Goal: Ask a question: Seek information or help from site administrators or community

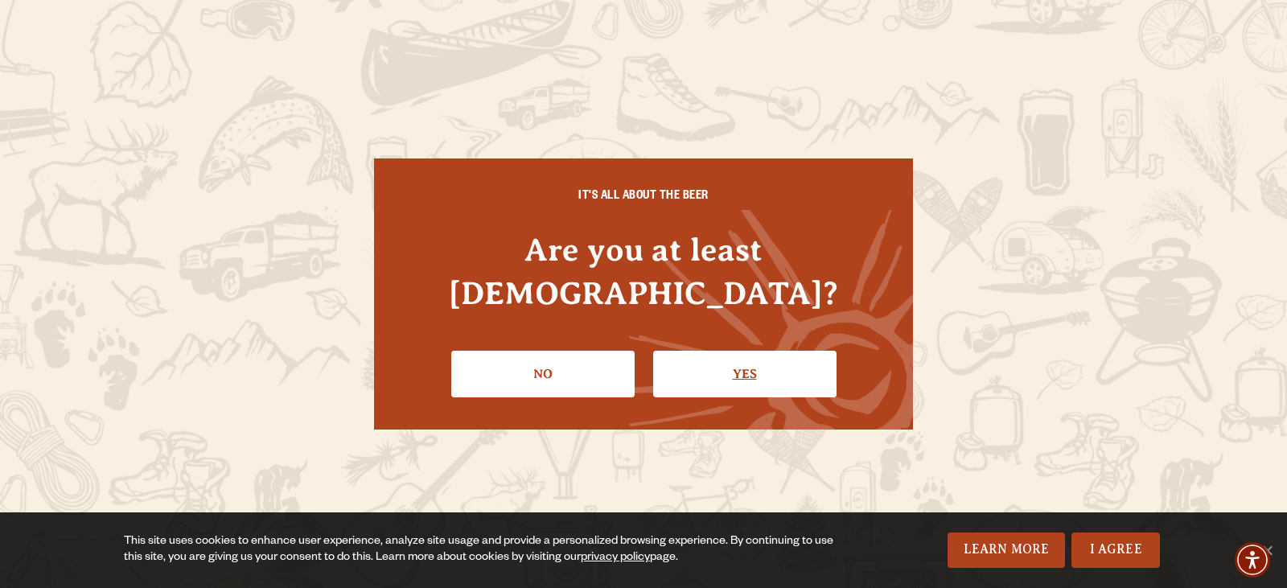
click at [749, 351] on link "Yes" at bounding box center [744, 374] width 183 height 47
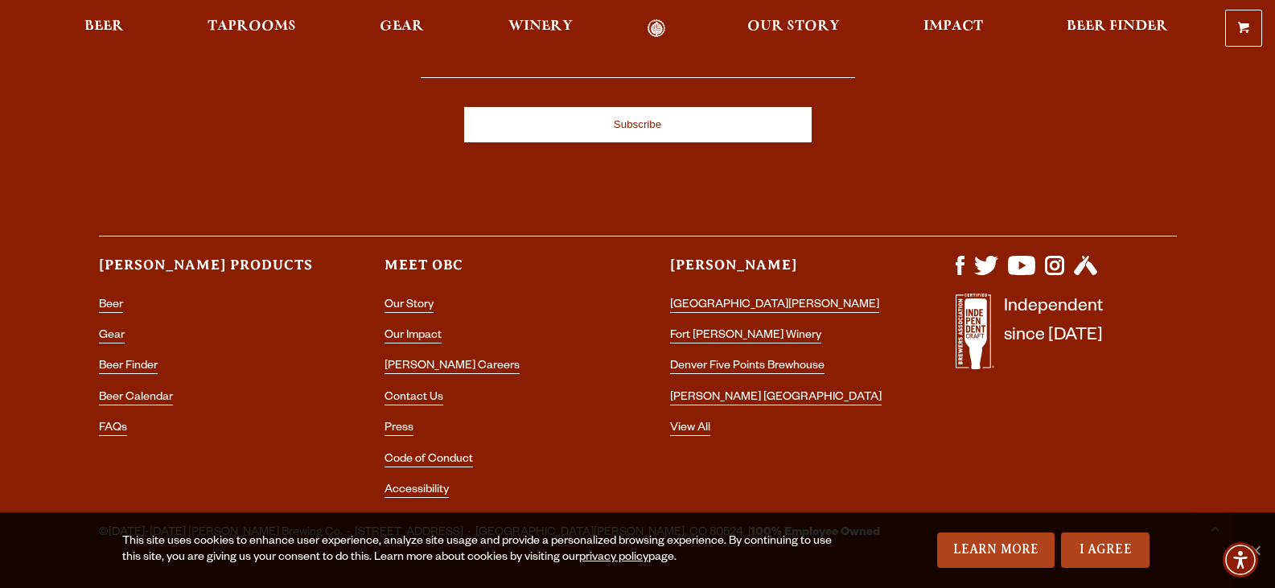
scroll to position [4722, 0]
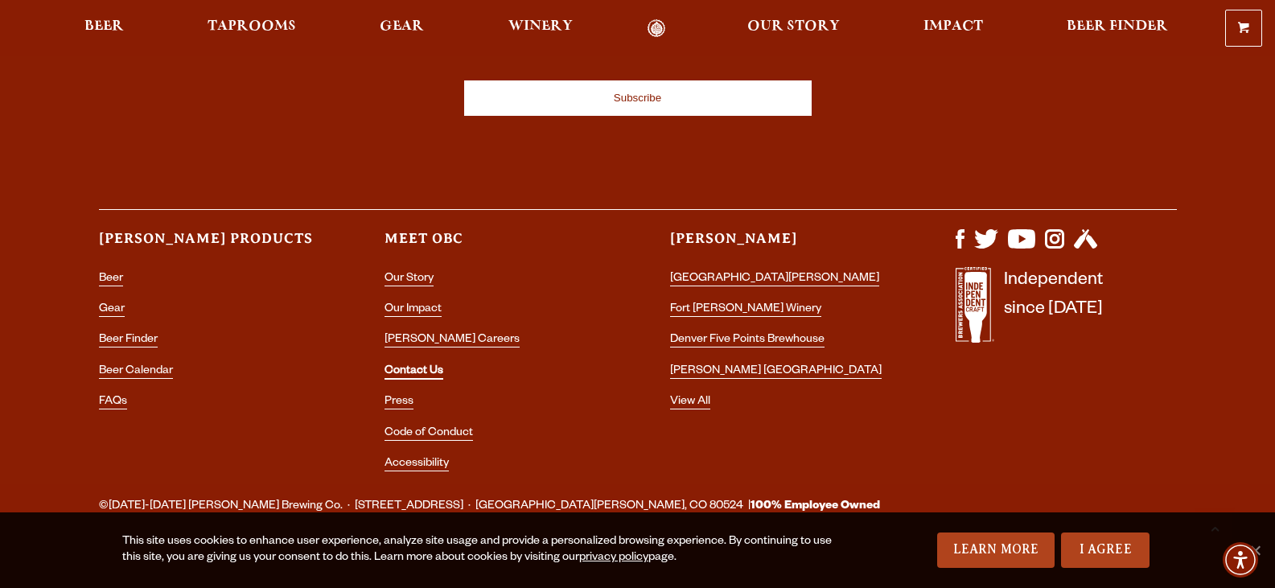
click at [411, 365] on link "Contact Us" at bounding box center [413, 372] width 59 height 14
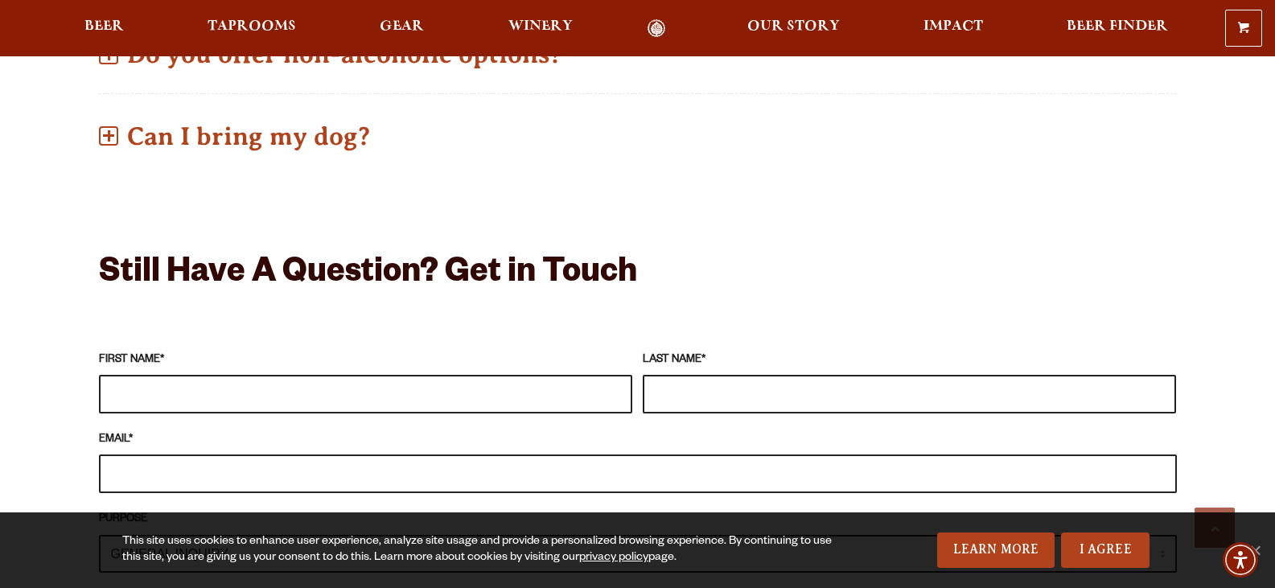
scroll to position [1287, 0]
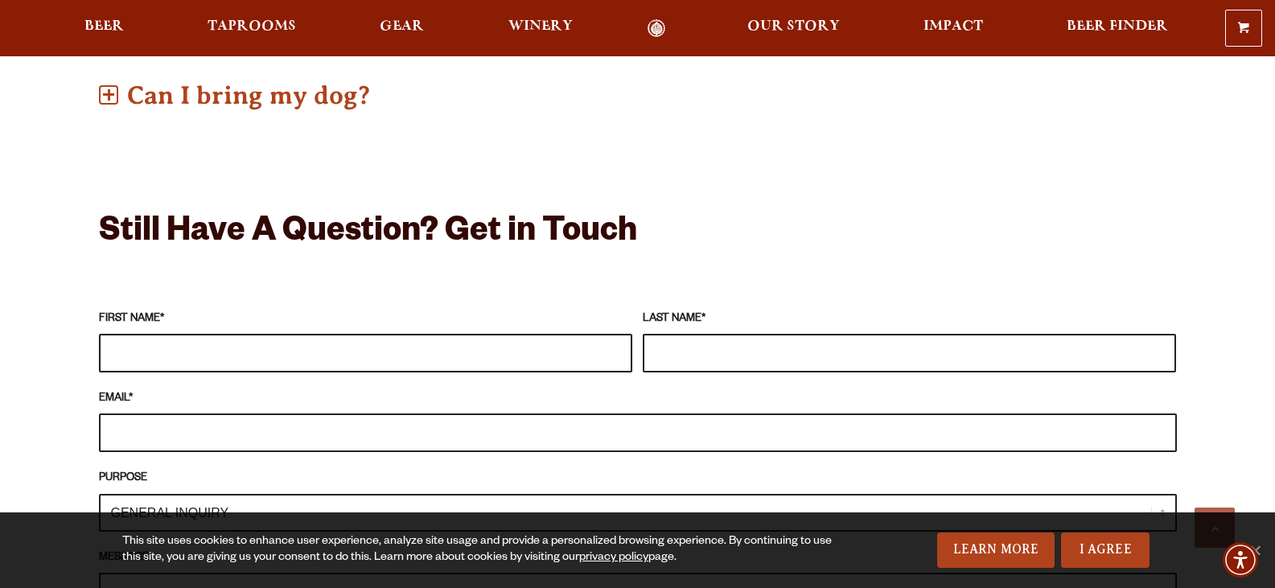
click at [110, 334] on input "FIRST NAME *" at bounding box center [365, 353] width 533 height 39
type input "Jack"
click at [657, 334] on input "LAST NAME *" at bounding box center [909, 353] width 533 height 39
type input "Avens"
click at [105, 413] on input "EMAIL *" at bounding box center [638, 432] width 1078 height 39
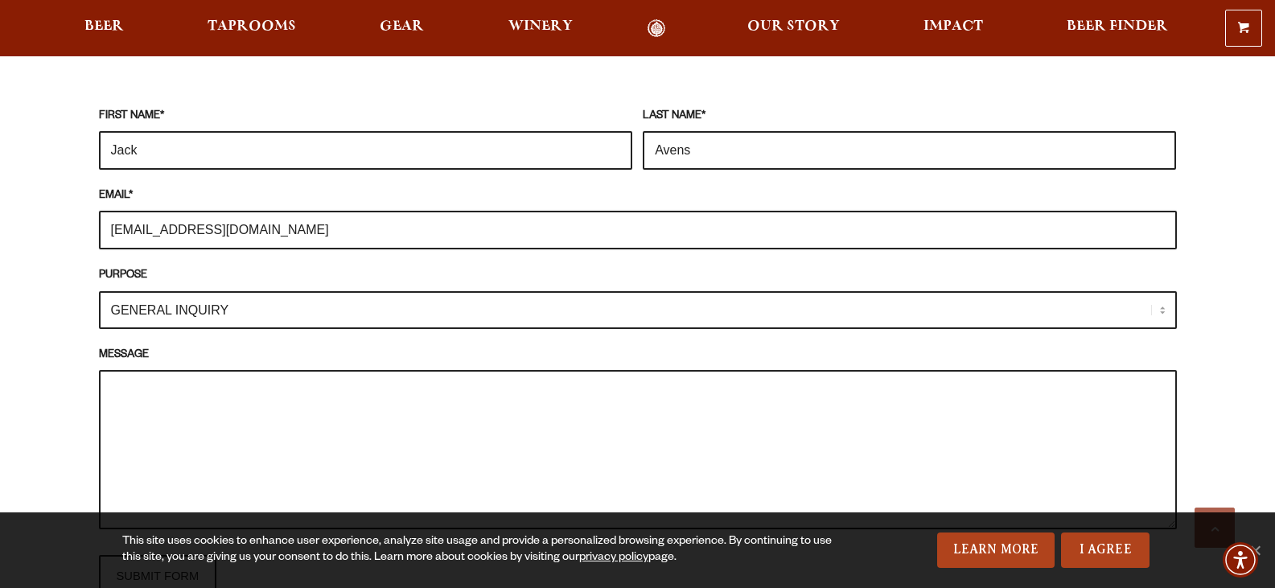
scroll to position [1528, 0]
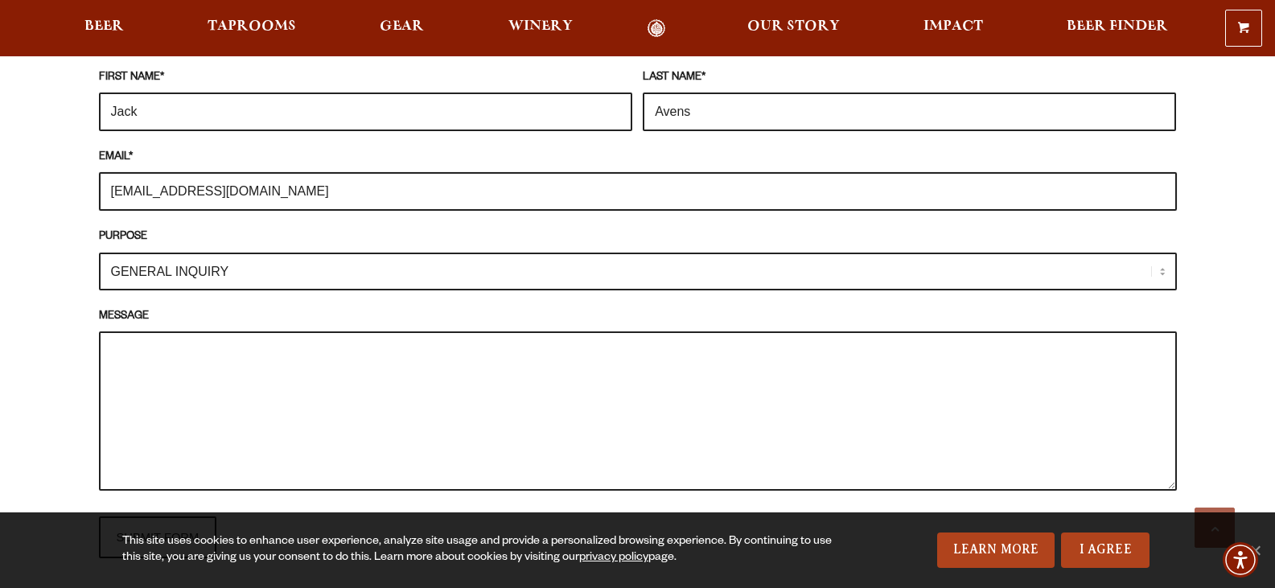
type input "jack.avens@colostate.edu"
click at [109, 331] on textarea "MESSAGE" at bounding box center [638, 410] width 1078 height 159
drag, startPoint x: 453, startPoint y: 331, endPoint x: 450, endPoint y: 347, distance: 16.3
click at [451, 341] on textarea "Will you be having an Oktoberfest celebration in September - October" at bounding box center [638, 410] width 1078 height 159
drag, startPoint x: 458, startPoint y: 328, endPoint x: 458, endPoint y: 338, distance: 9.6
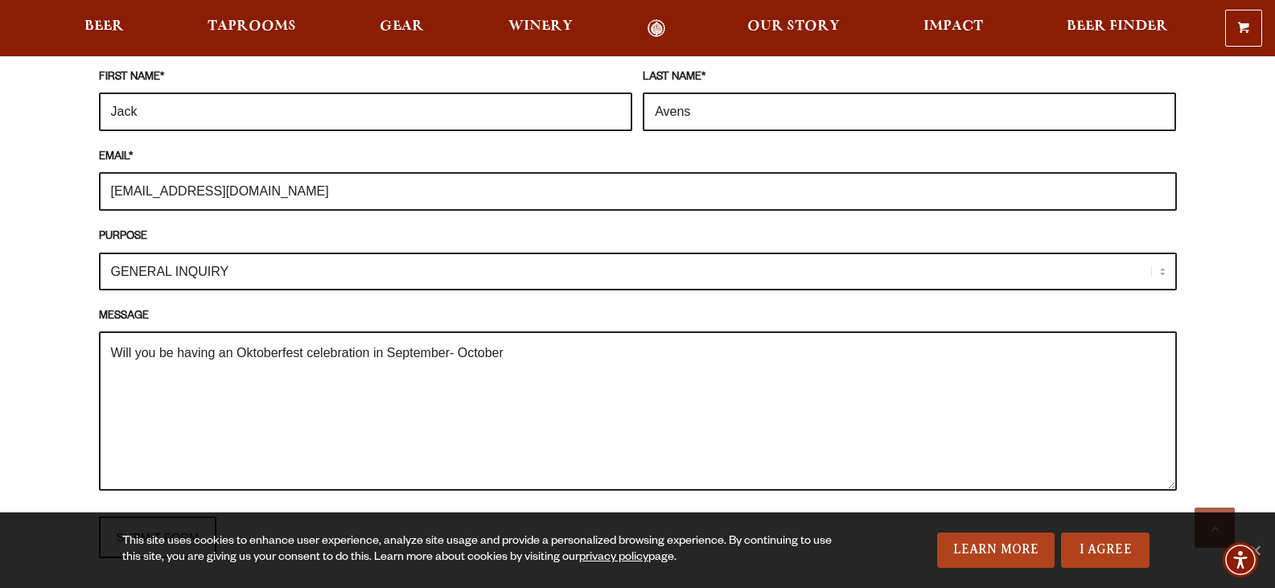
click at [458, 335] on textarea "Will you be having an Oktoberfest celebration in September- October" at bounding box center [638, 410] width 1078 height 159
click at [509, 331] on textarea "Will you be having an Oktoberfest celebration in September-October" at bounding box center [638, 410] width 1078 height 159
drag, startPoint x: 687, startPoint y: 328, endPoint x: 762, endPoint y: 342, distance: 76.8
click at [763, 342] on textarea "Will you be having an Oktoberfest celebration in September-October this year wi…" at bounding box center [638, 410] width 1078 height 159
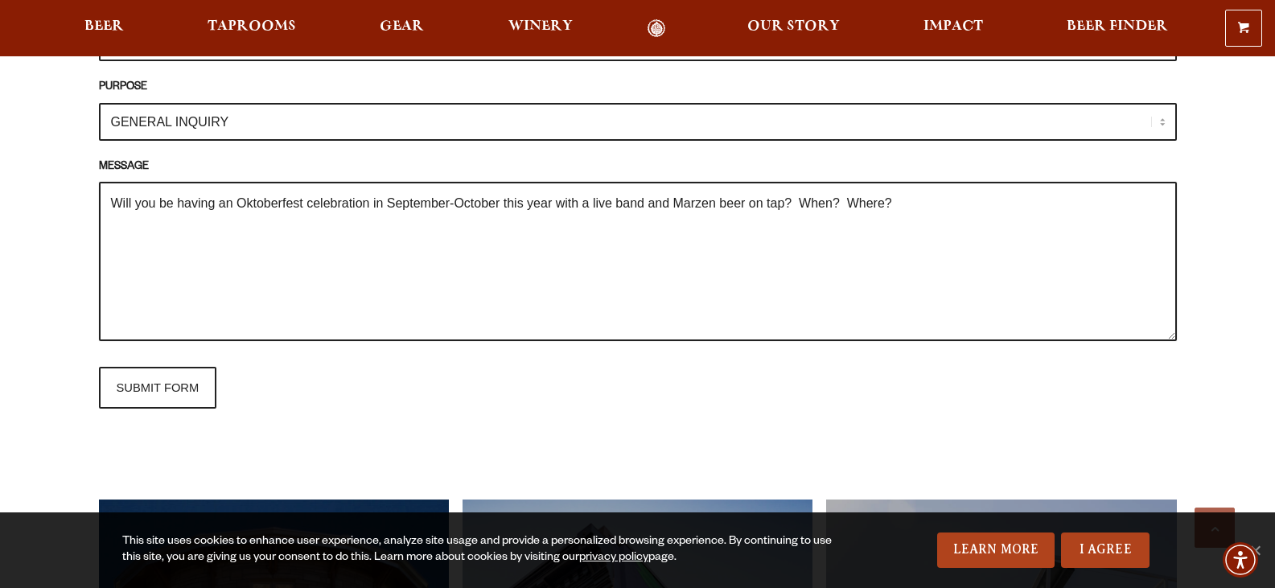
scroll to position [1689, 0]
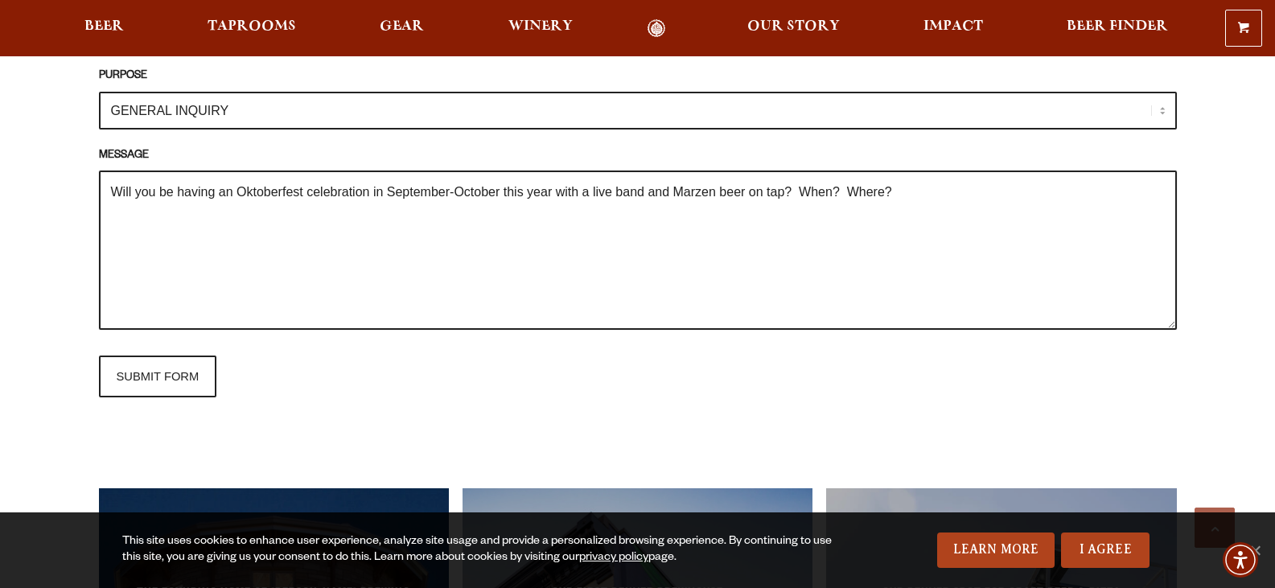
drag, startPoint x: 120, startPoint y: 199, endPoint x: 413, endPoint y: 260, distance: 299.0
click at [413, 260] on textarea "Will you be having an Oktoberfest celebration in September-October this year wi…" at bounding box center [638, 249] width 1078 height 159
click at [113, 192] on textarea "Will you be having an Oktoberfest celebration in September-October this year wi…" at bounding box center [638, 249] width 1078 height 159
click at [116, 193] on textarea "Will you be having an Oktoberfest celebration in September-October this year wi…" at bounding box center [638, 249] width 1078 height 159
click at [897, 170] on textarea "Will you be having an Oktoberfest celebration in September-October this year wi…" at bounding box center [638, 249] width 1078 height 159
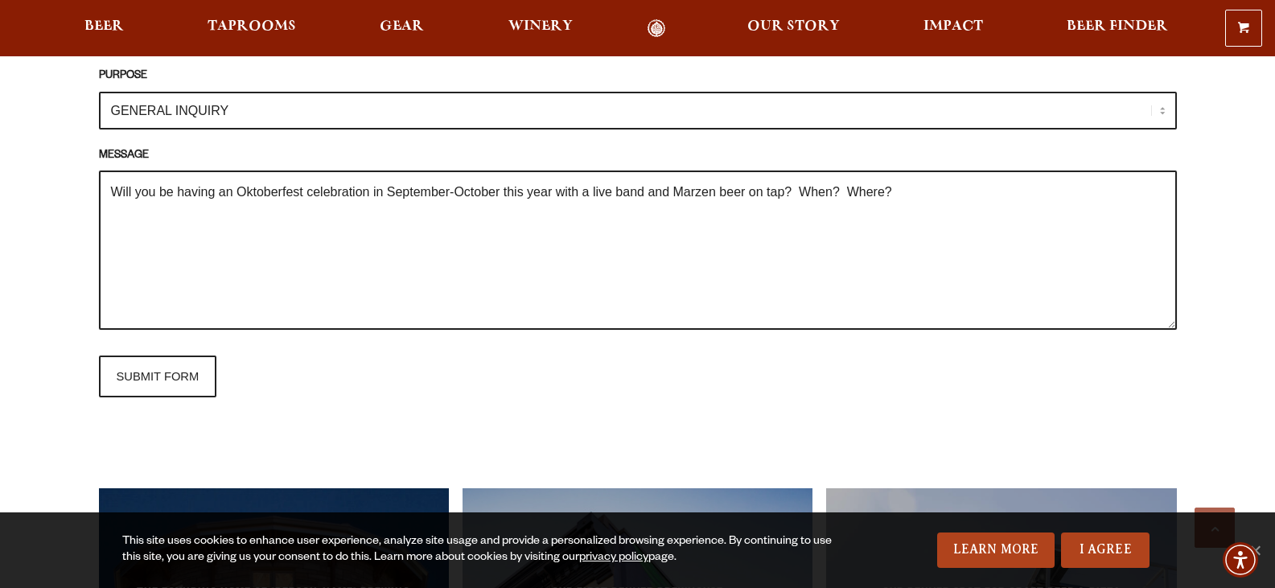
click at [117, 194] on textarea "Will you be having an Oktoberfest celebration in September-October this year wi…" at bounding box center [638, 249] width 1078 height 159
drag, startPoint x: 890, startPoint y: 166, endPoint x: 911, endPoint y: 174, distance: 22.4
click at [899, 170] on textarea "Will you be having an Oktoberfest celebration in September-October this year wi…" at bounding box center [638, 249] width 1078 height 159
paste textarea "Jack"
click at [111, 199] on textarea "Will you be having an Oktoberfest celebration in September-October this year wi…" at bounding box center [638, 249] width 1078 height 159
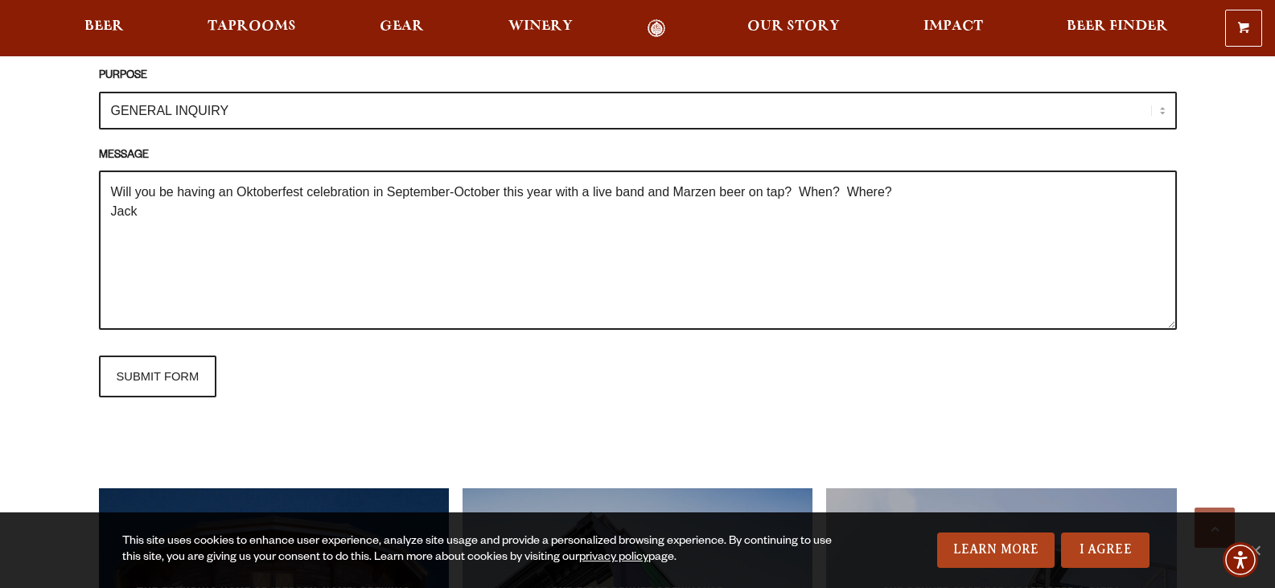
click at [139, 190] on textarea "Will you be having an Oktoberfest celebration in September-October this year wi…" at bounding box center [638, 249] width 1078 height 159
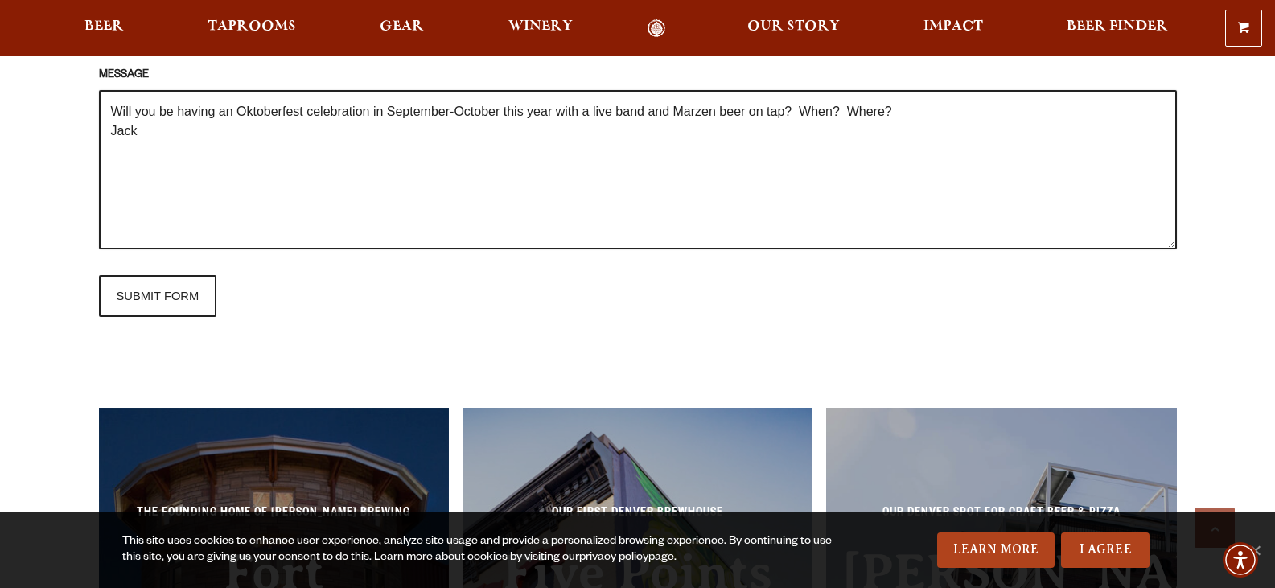
paste textarea "John (Jack) S. Avens, Ph.D. Professor Emeritus Department of Food Science & Hum…"
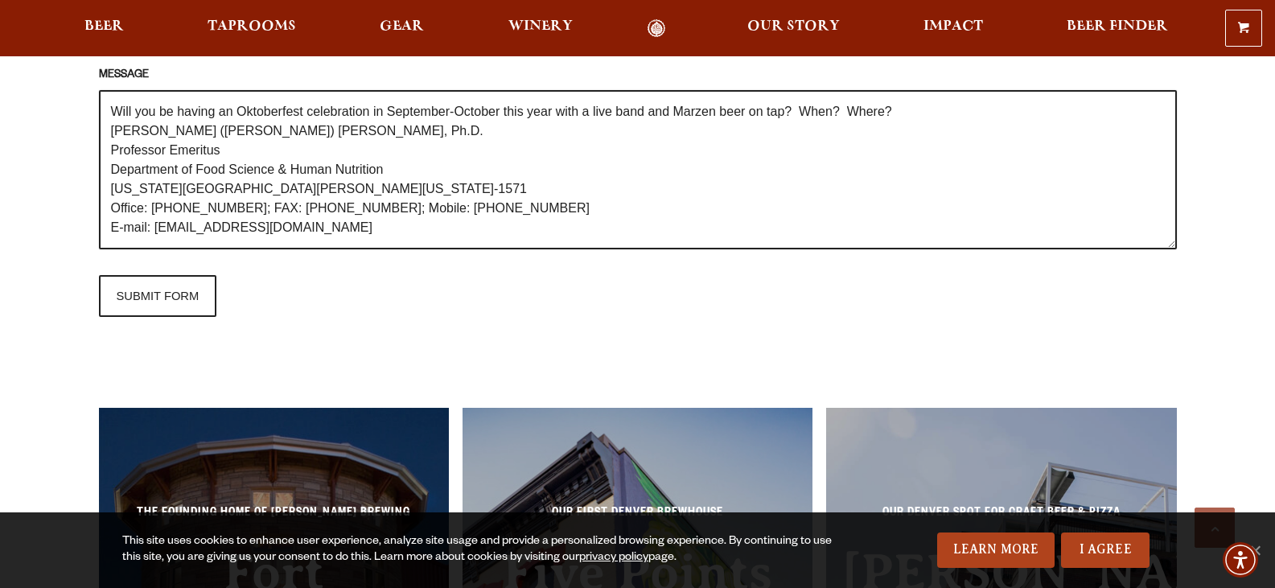
scroll to position [58, 0]
drag, startPoint x: 374, startPoint y: 162, endPoint x: 96, endPoint y: 157, distance: 277.5
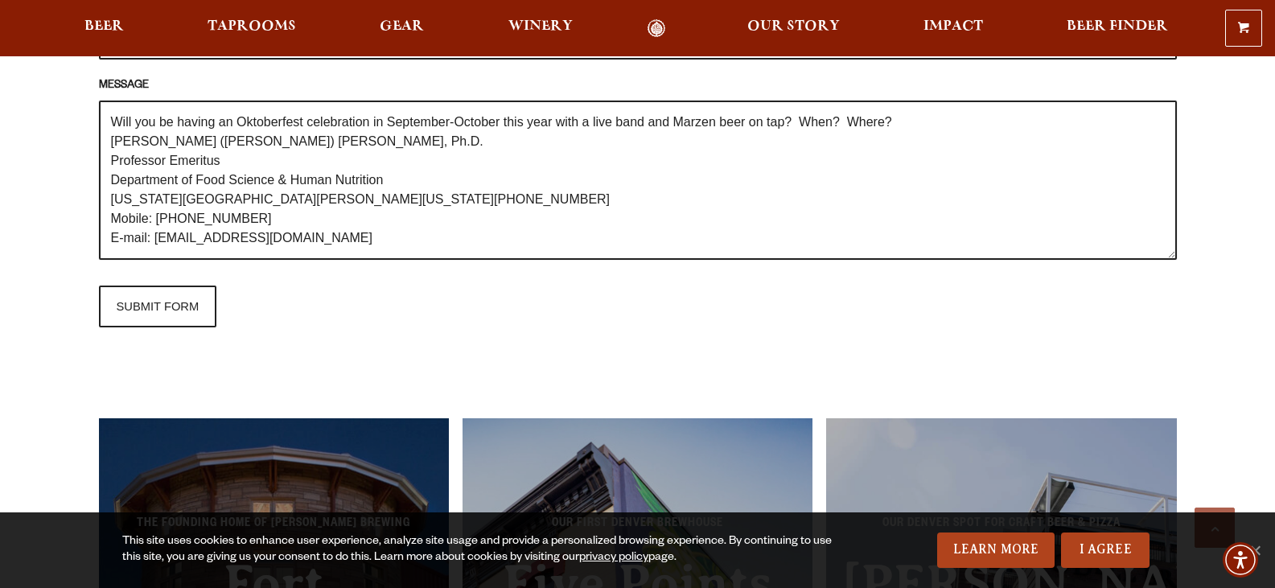
scroll to position [1766, 0]
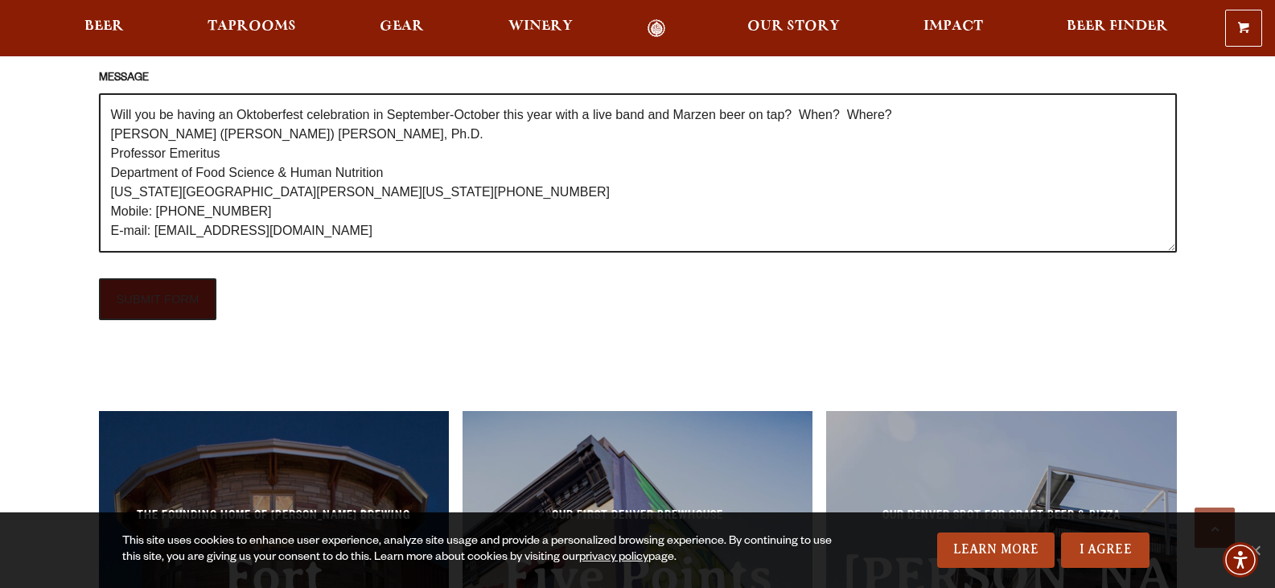
type textarea "Will you be having an Oktoberfest celebration in September-October this year wi…"
click at [146, 278] on input "SUBMIT FORM" at bounding box center [158, 299] width 118 height 42
type input "Sending"
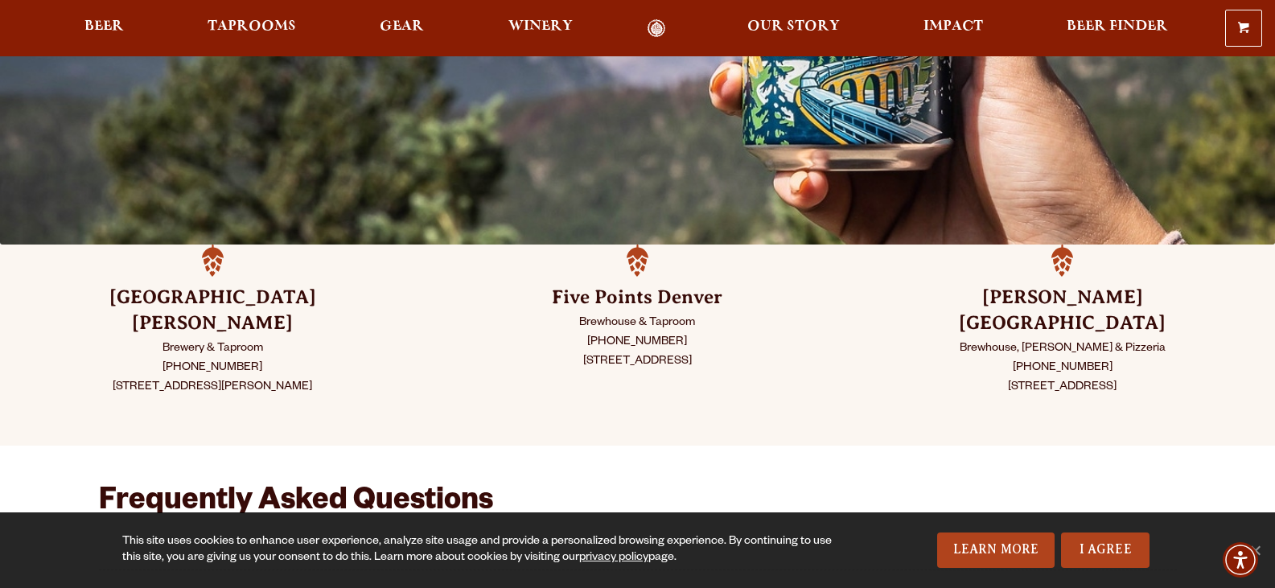
scroll to position [0, 0]
